Goal: Ask a question

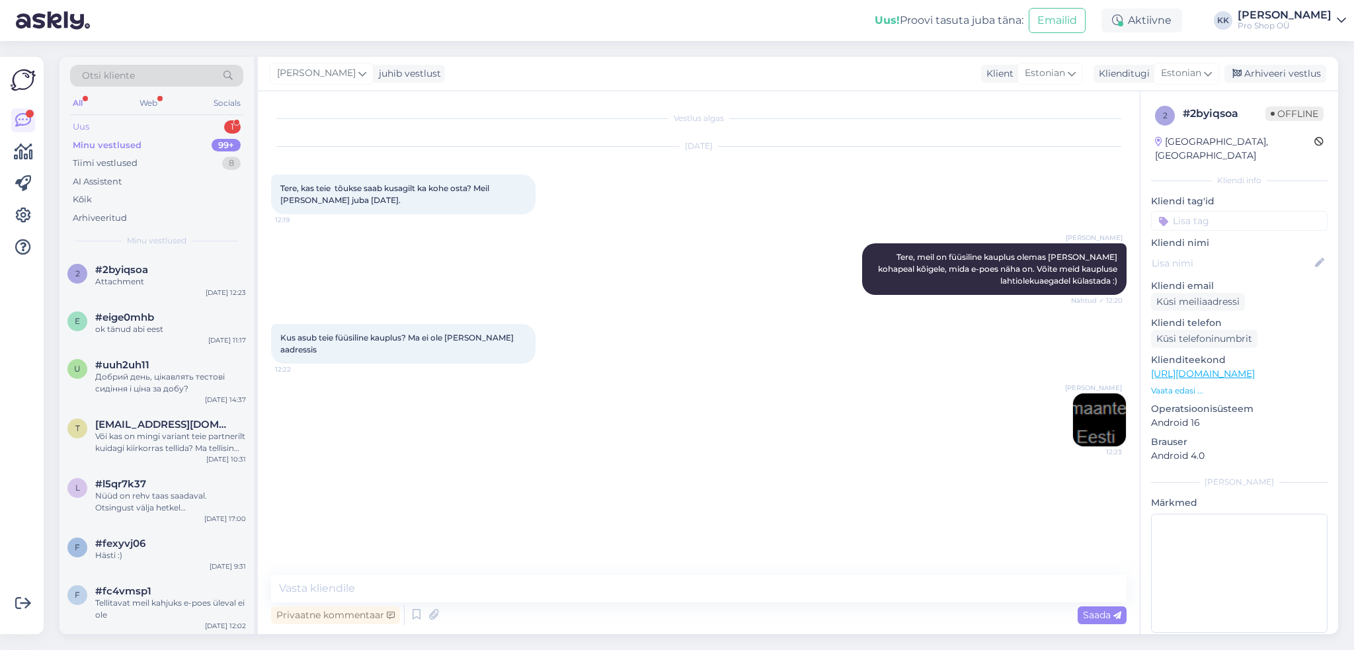
click at [165, 121] on div "Uus 1" at bounding box center [156, 127] width 173 height 19
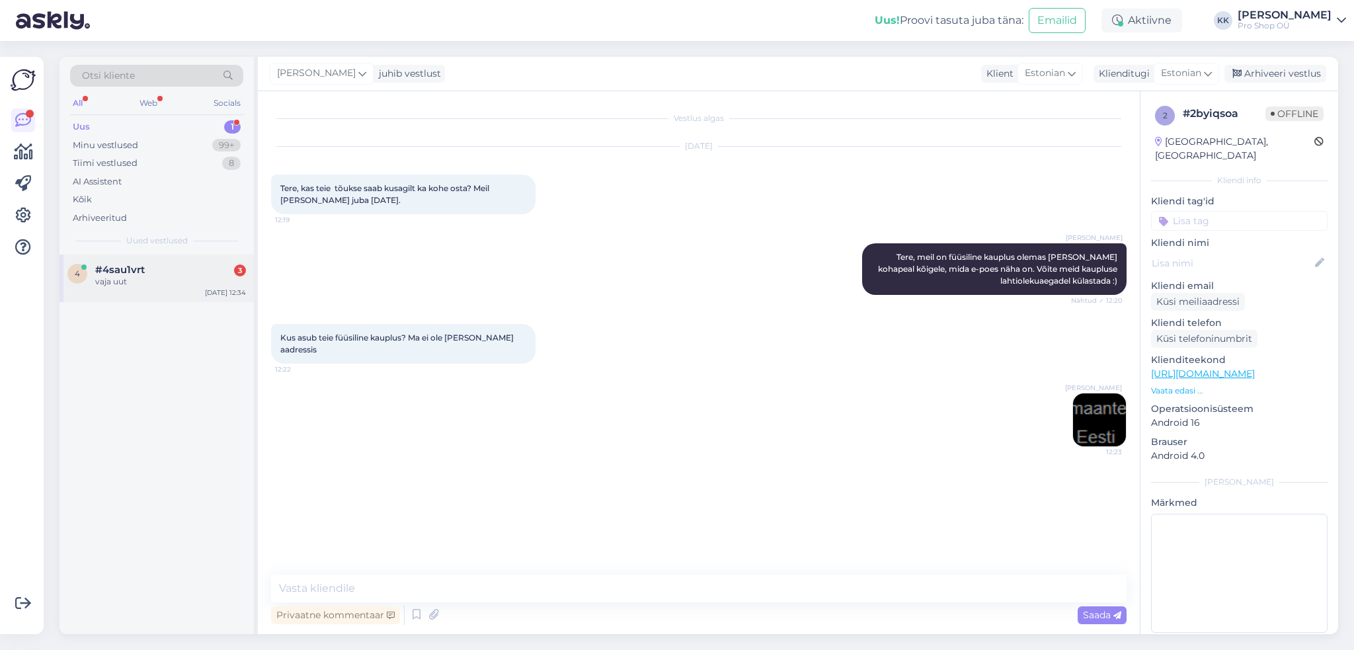
click at [174, 272] on div "#4sau1vrt 3" at bounding box center [170, 270] width 151 height 12
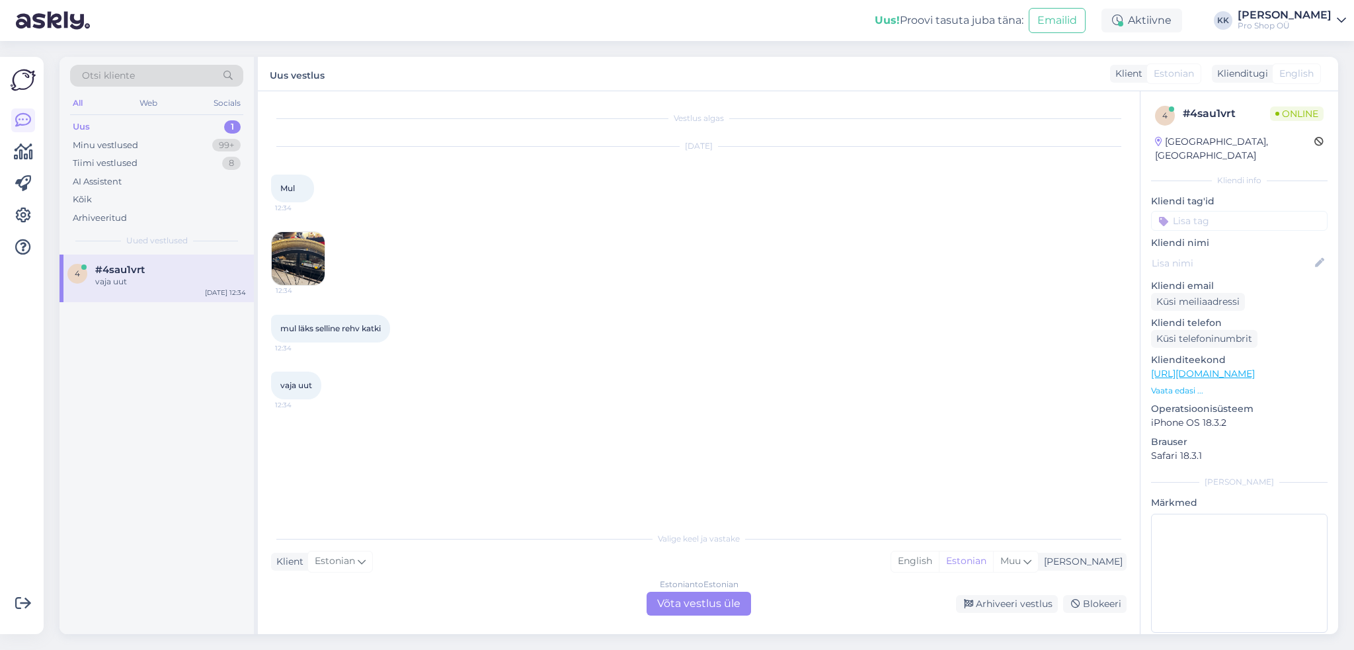
click at [690, 609] on div "Estonian to Estonian Võta vestlus üle" at bounding box center [698, 603] width 104 height 24
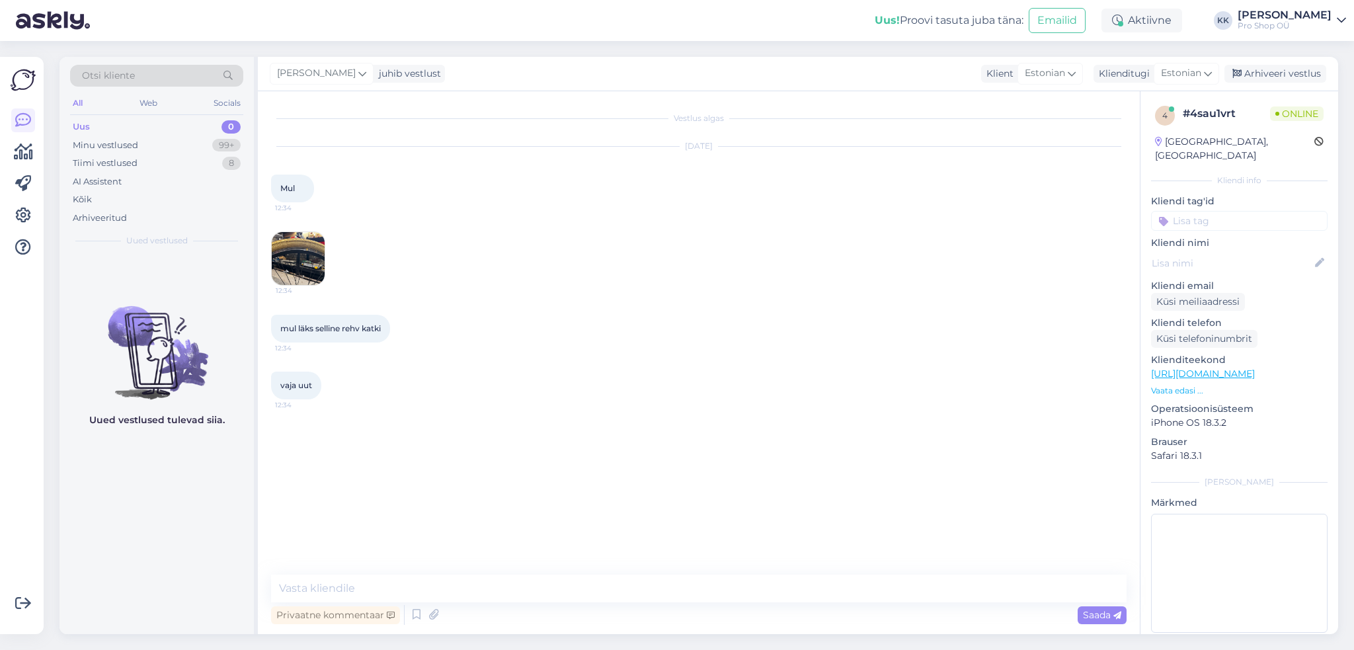
click at [301, 253] on img at bounding box center [298, 258] width 53 height 53
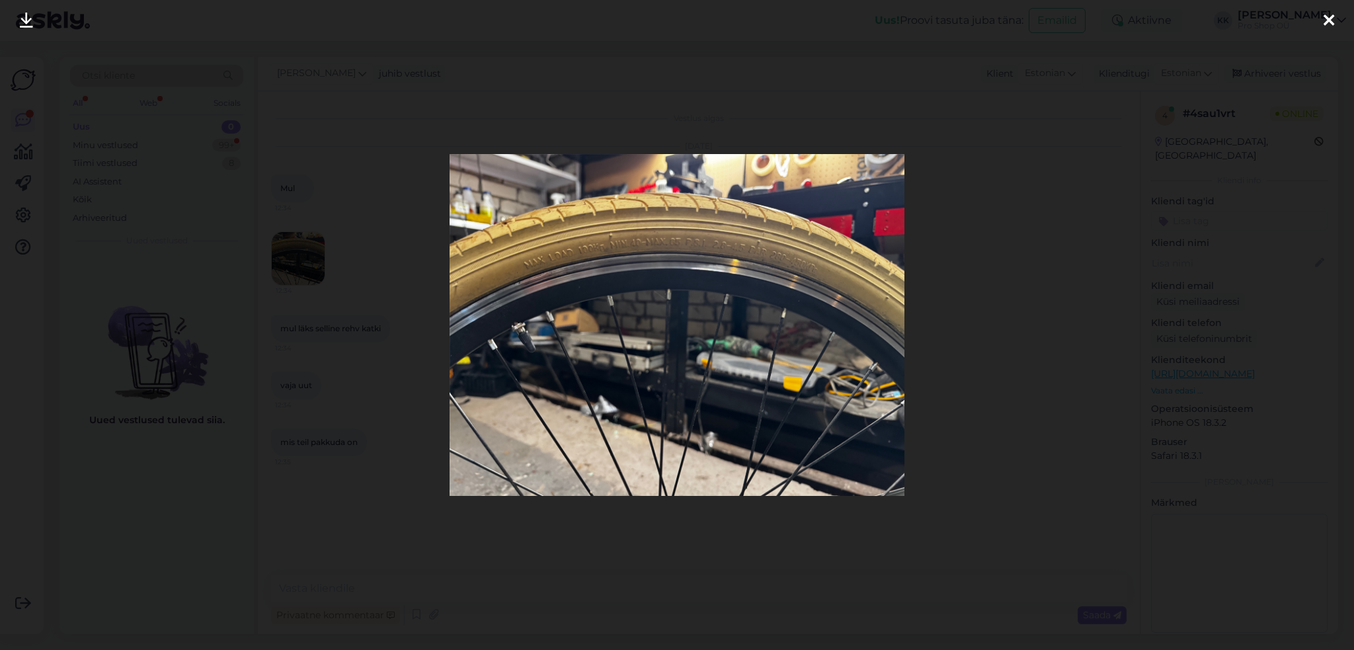
click at [992, 282] on div at bounding box center [677, 325] width 1354 height 650
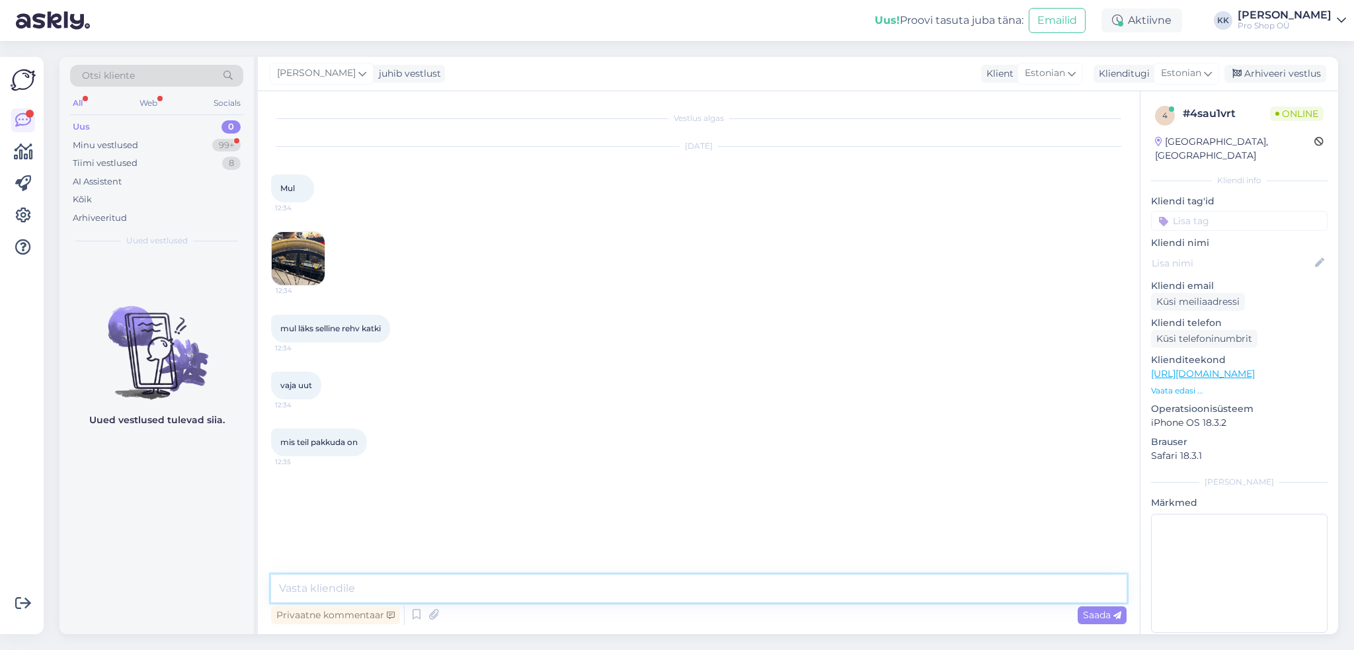
click at [682, 589] on textarea at bounding box center [698, 588] width 855 height 28
type textarea "Tere, mis tollimõõdus rehv on?"
click at [1177, 385] on p "Vaata edasi ..." at bounding box center [1239, 391] width 176 height 12
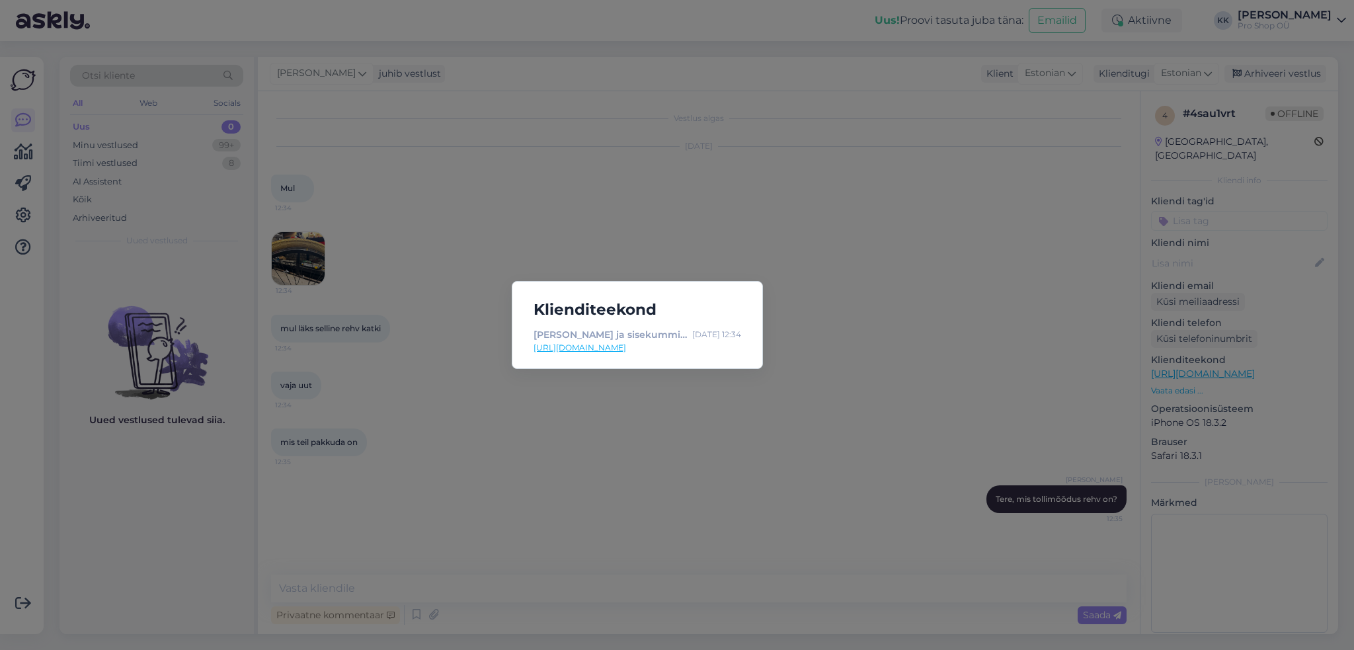
click at [681, 344] on link "[URL][DOMAIN_NAME]" at bounding box center [637, 348] width 208 height 12
click at [600, 438] on div "Klienditeekond Rehvid ja sisekummid jalgrattale - Velohunt [DATE] 12:34 [URL][D…" at bounding box center [677, 325] width 1354 height 650
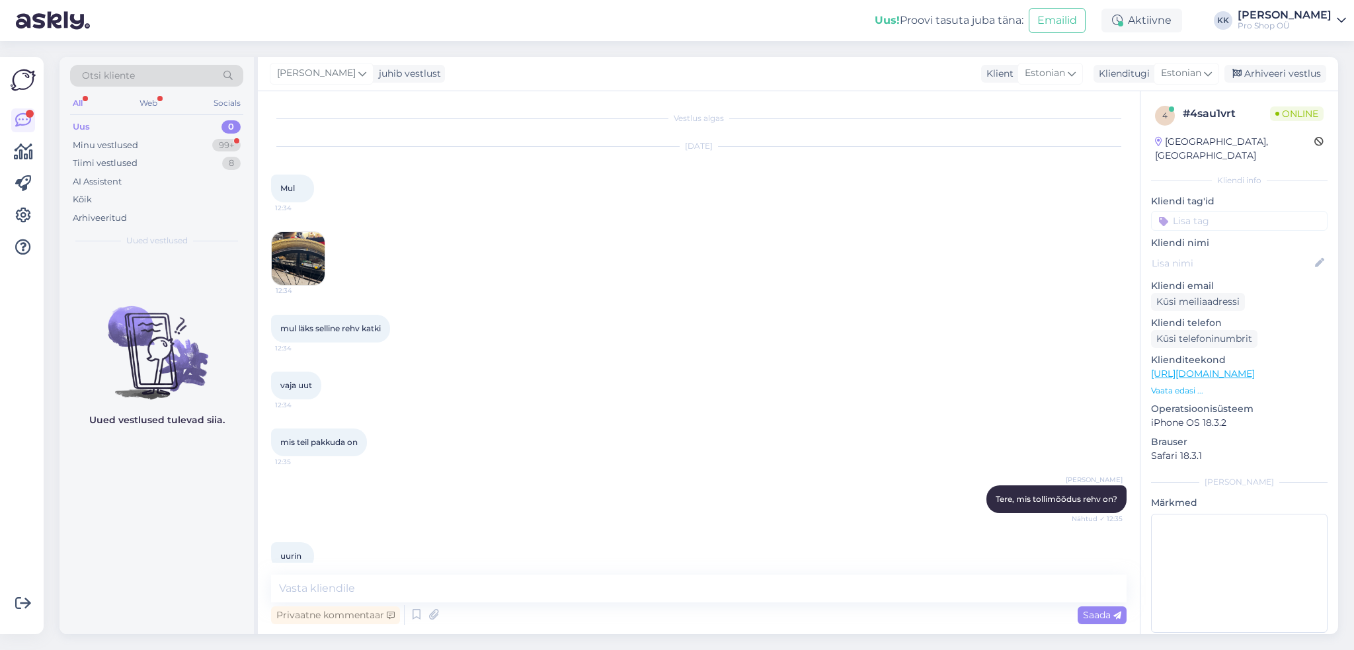
scroll to position [21, 0]
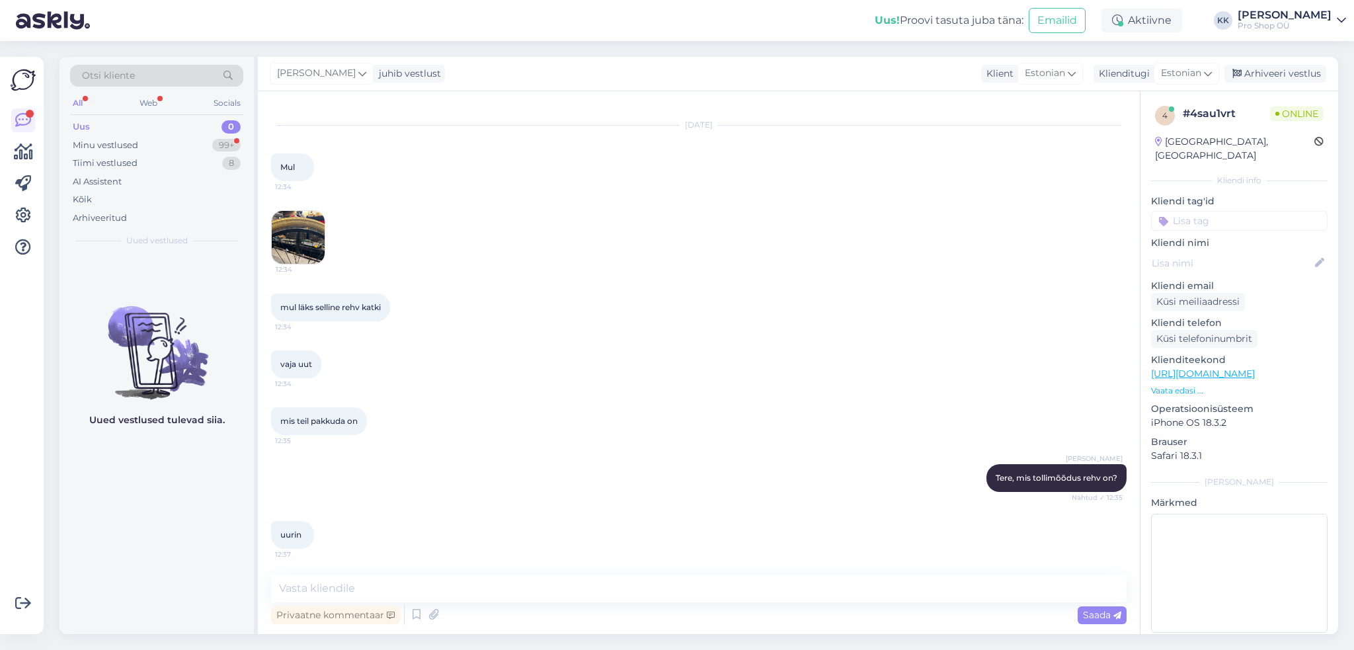
click at [316, 248] on img at bounding box center [298, 237] width 53 height 53
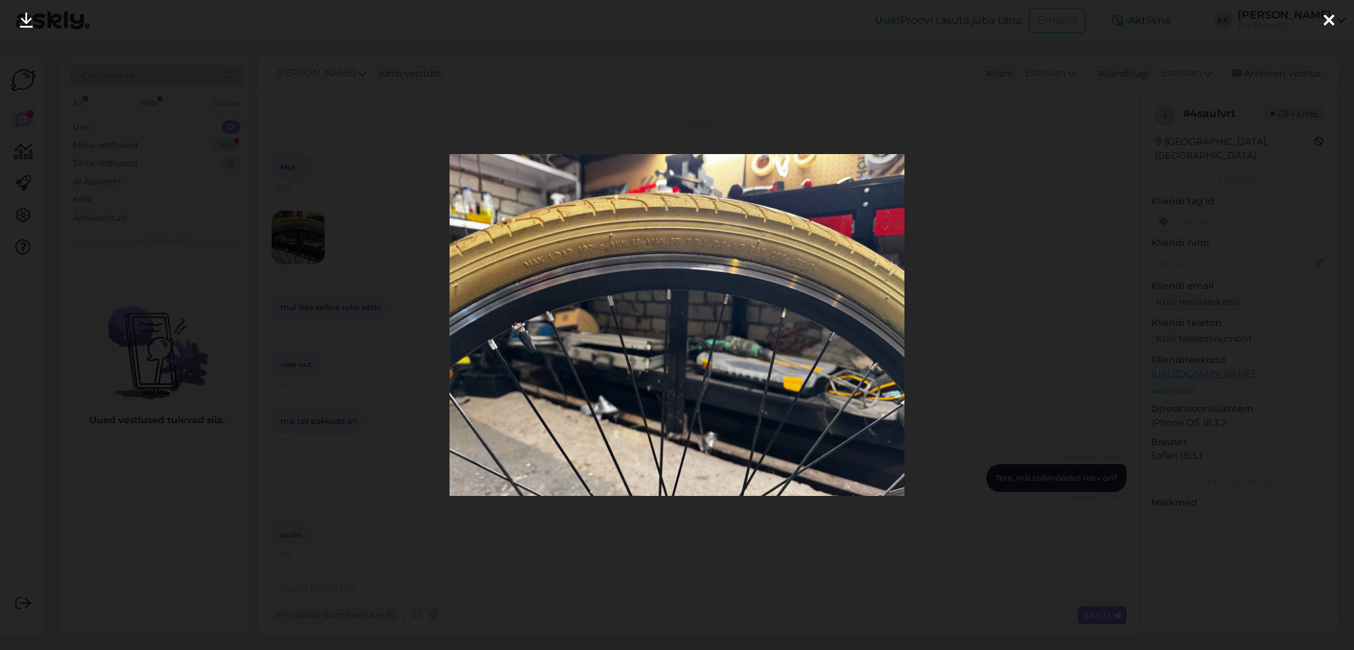
click at [745, 540] on div at bounding box center [677, 325] width 1354 height 650
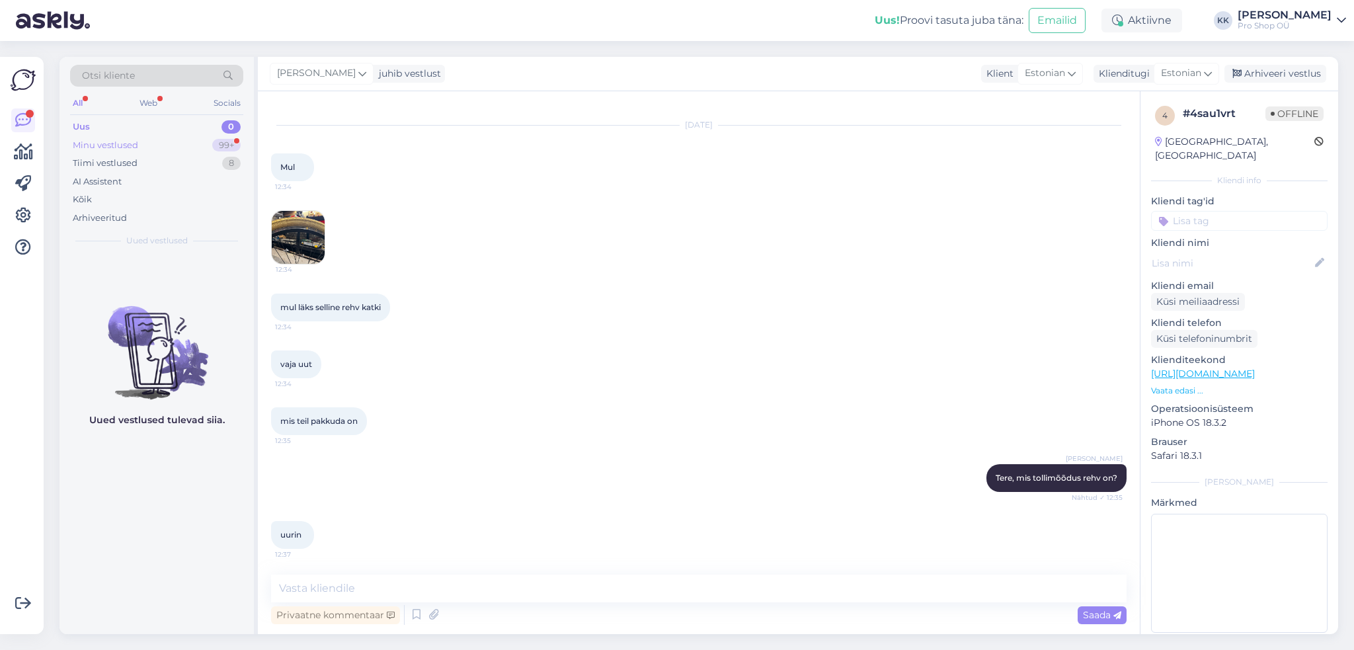
click at [101, 150] on div "Minu vestlused" at bounding box center [105, 145] width 65 height 13
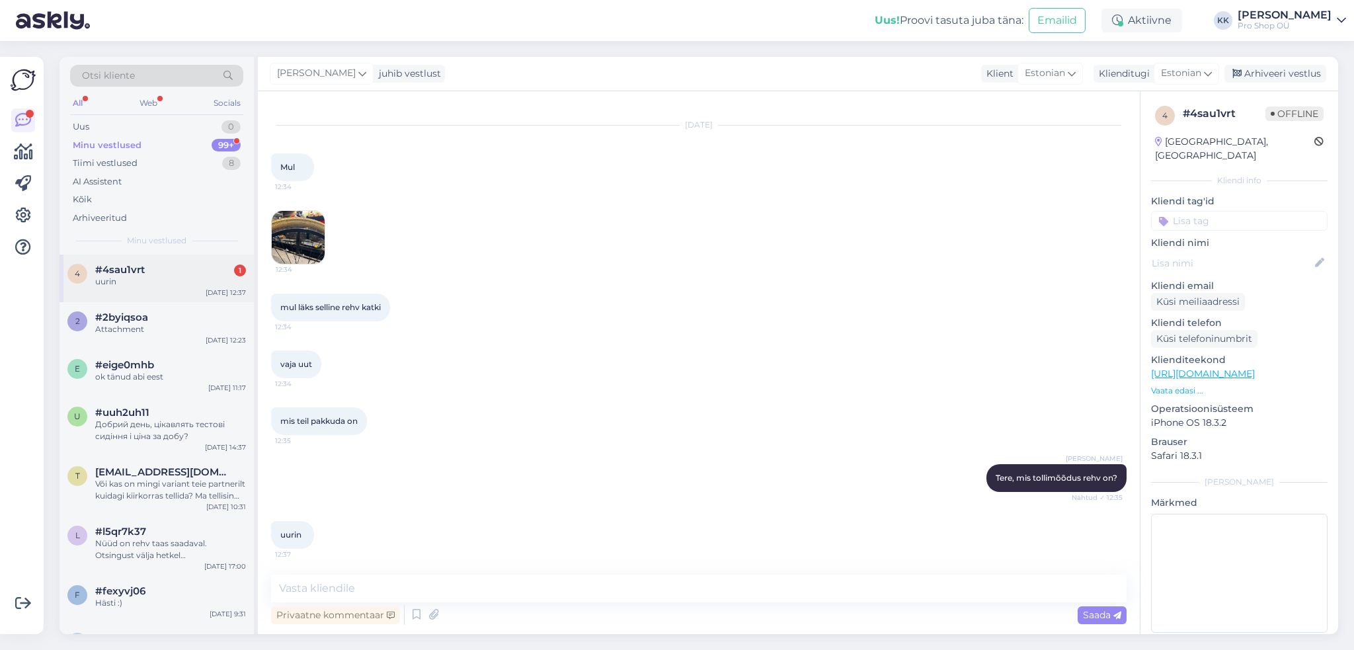
click at [156, 276] on div "uurin" at bounding box center [170, 282] width 151 height 12
